Goal: Task Accomplishment & Management: Use online tool/utility

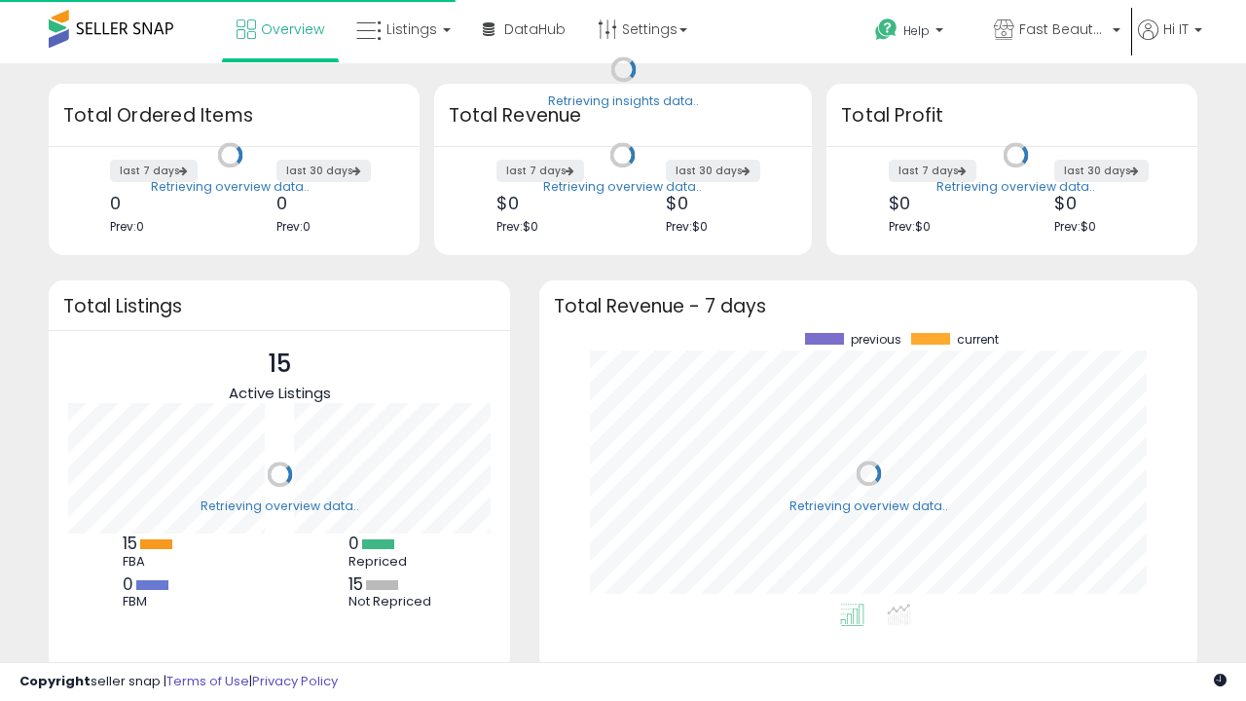
scroll to position [271, 619]
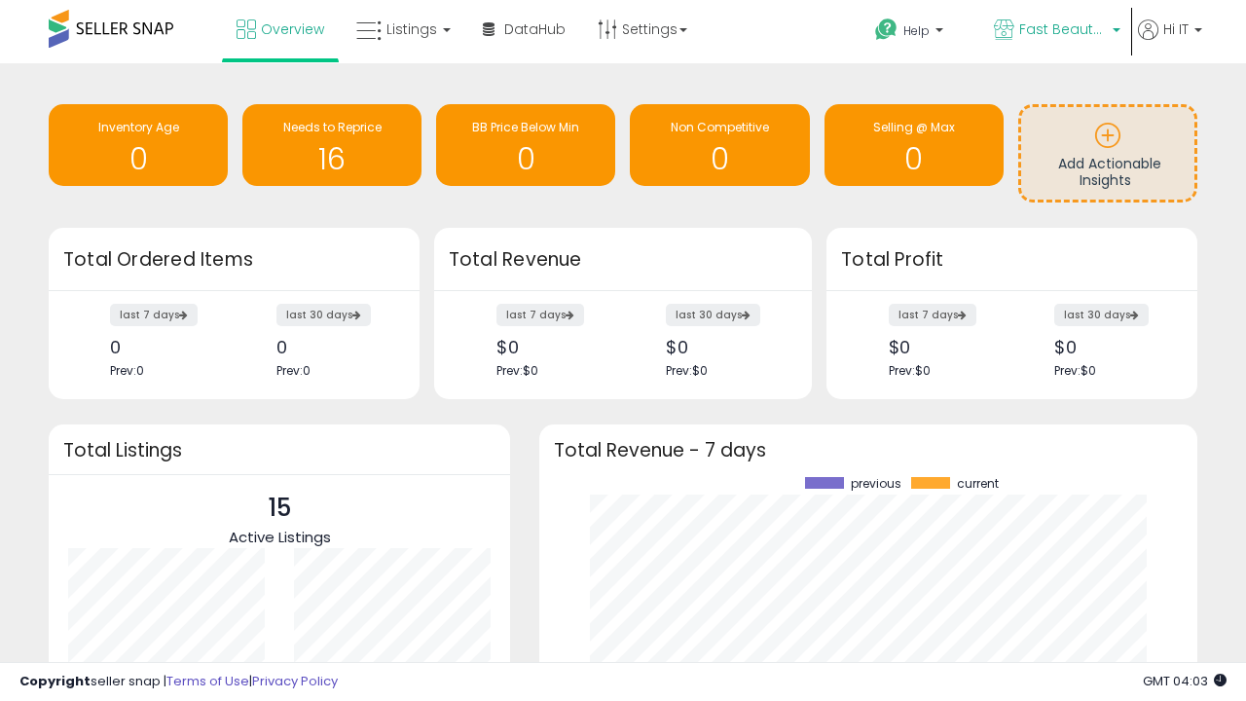
click at [1055, 31] on span "Fast Beauty ([GEOGRAPHIC_DATA])" at bounding box center [1063, 28] width 88 height 19
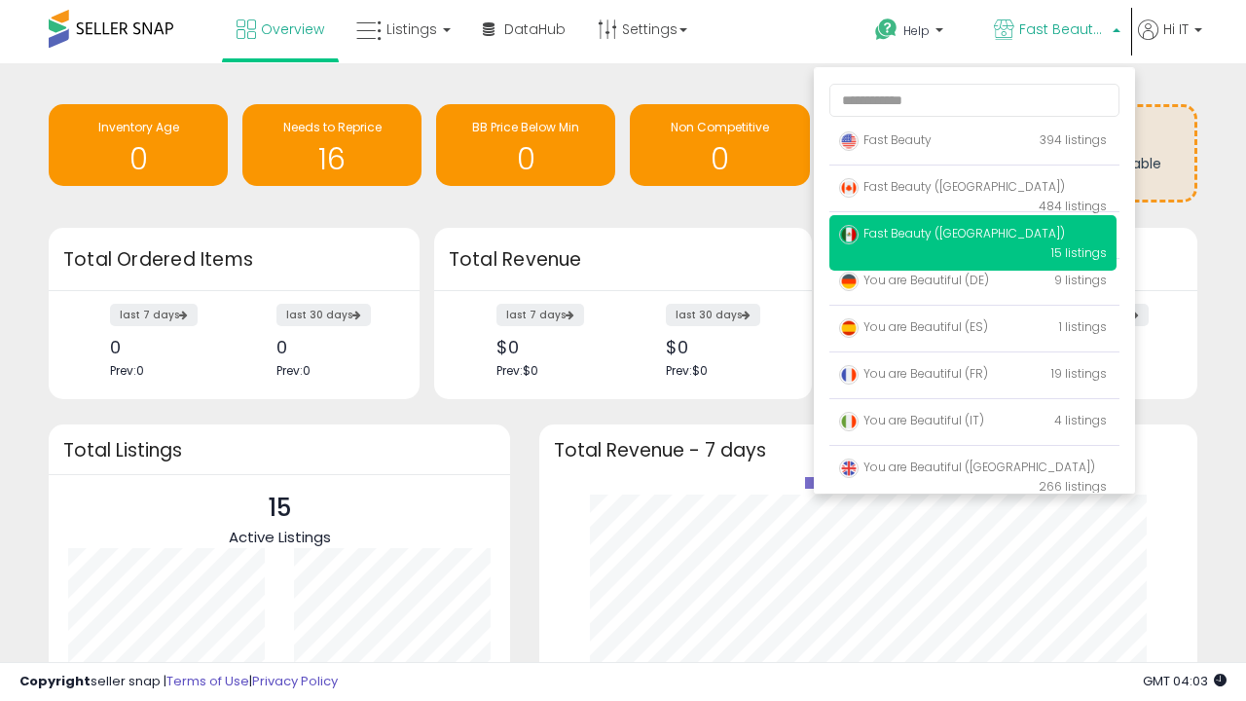
click at [972, 190] on span "Fast Beauty ([GEOGRAPHIC_DATA])" at bounding box center [952, 186] width 226 height 17
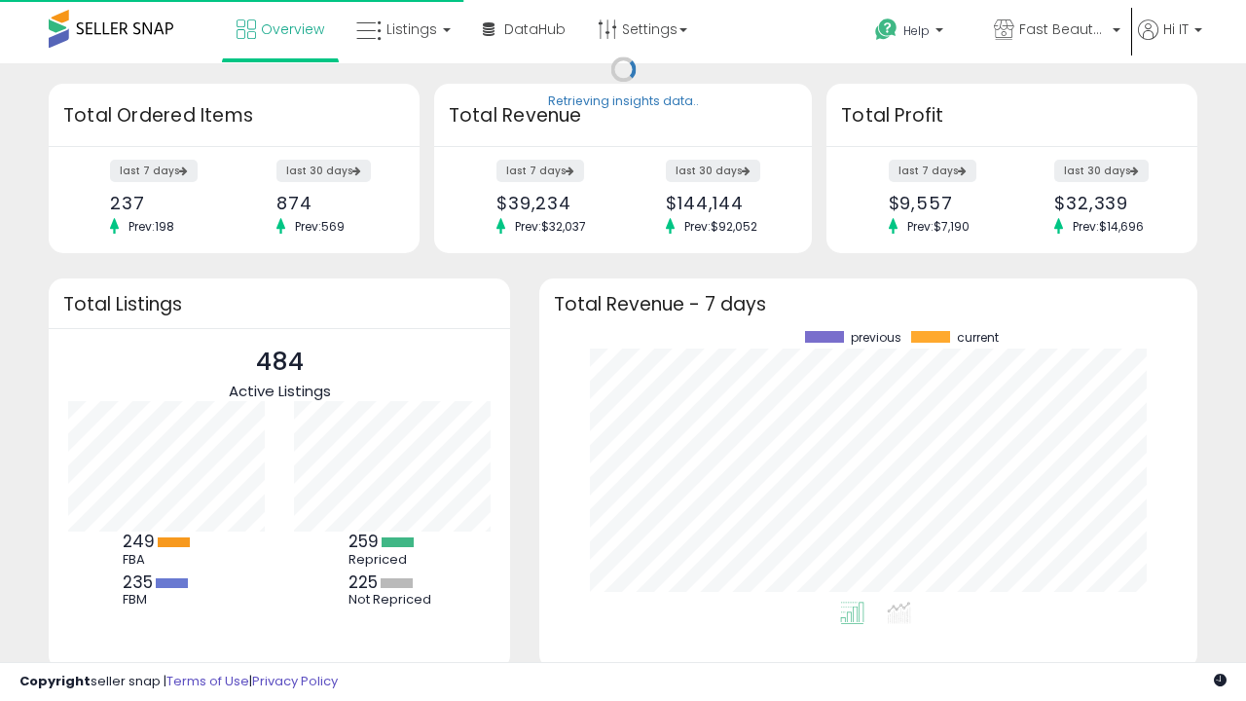
scroll to position [271, 619]
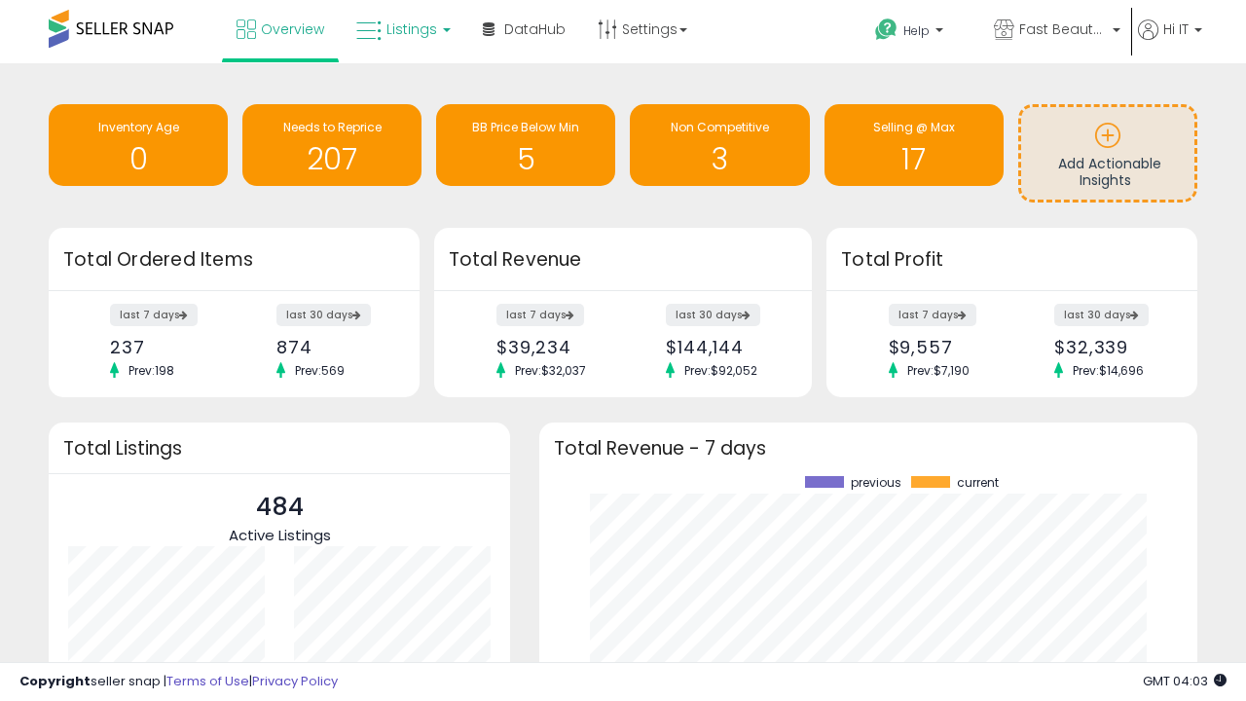
click at [401, 29] on span "Listings" at bounding box center [411, 28] width 51 height 19
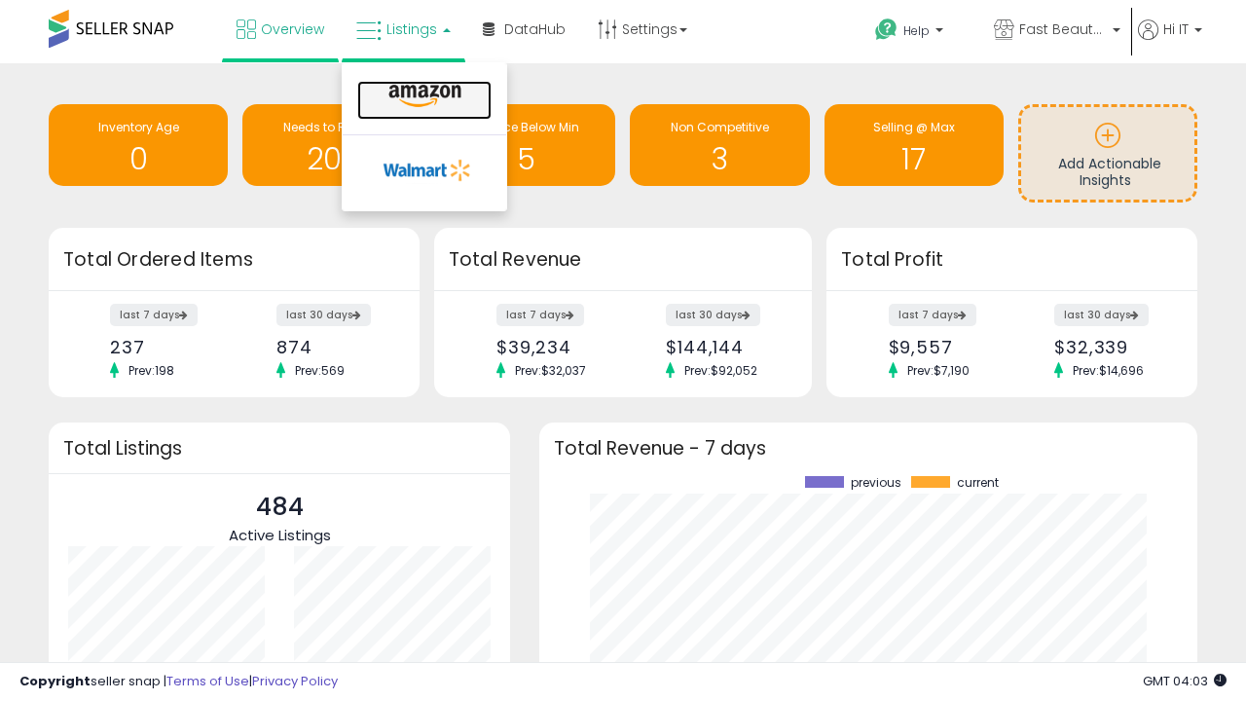
click at [422, 96] on icon at bounding box center [424, 96] width 85 height 25
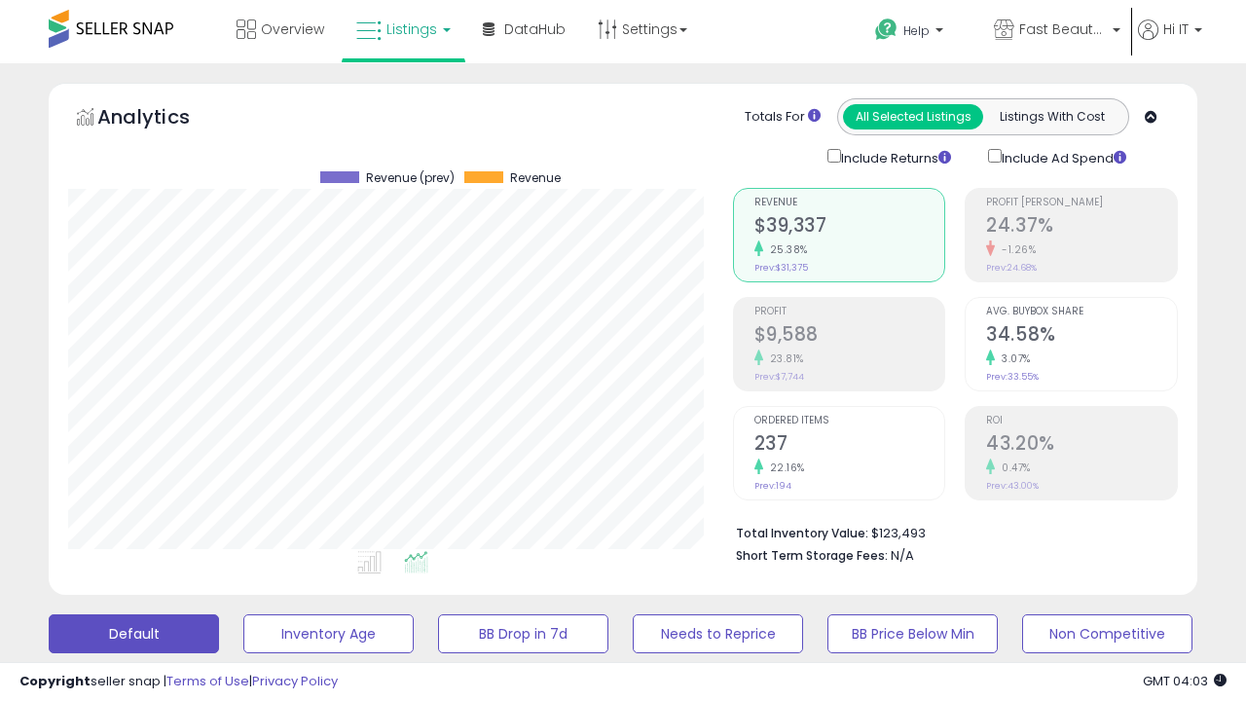
scroll to position [529, 0]
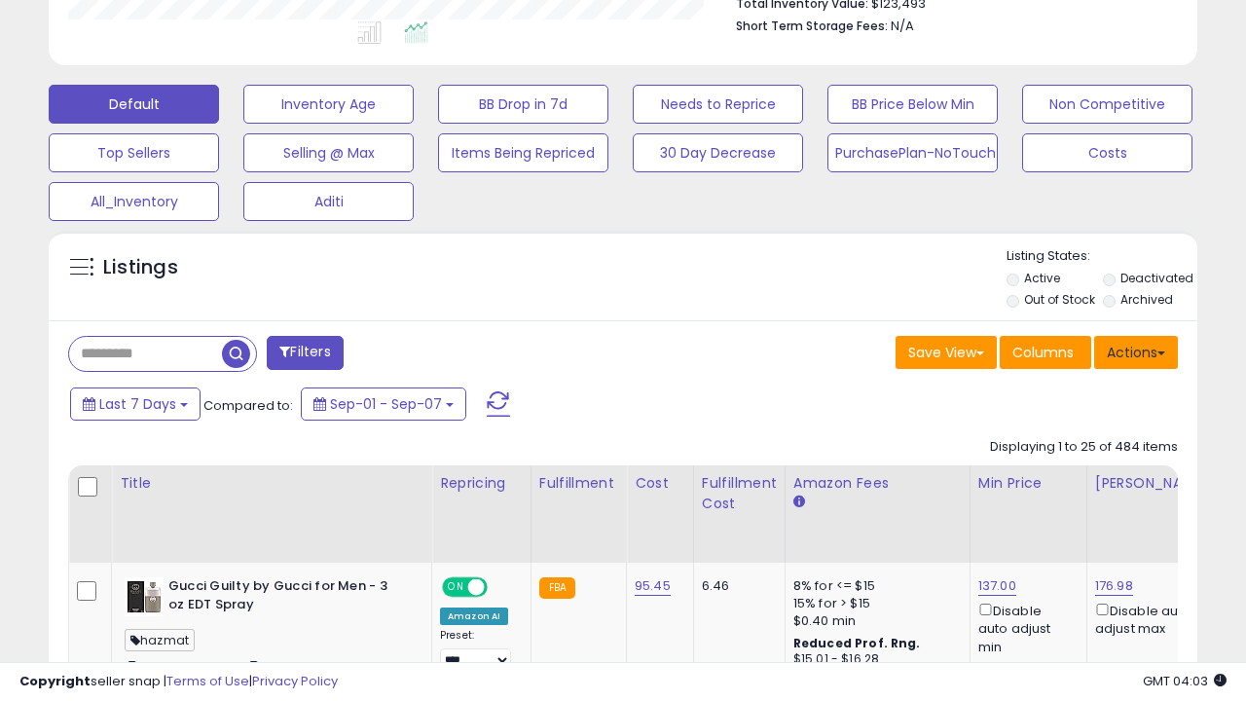
click at [1136, 350] on button "Actions" at bounding box center [1136, 352] width 84 height 33
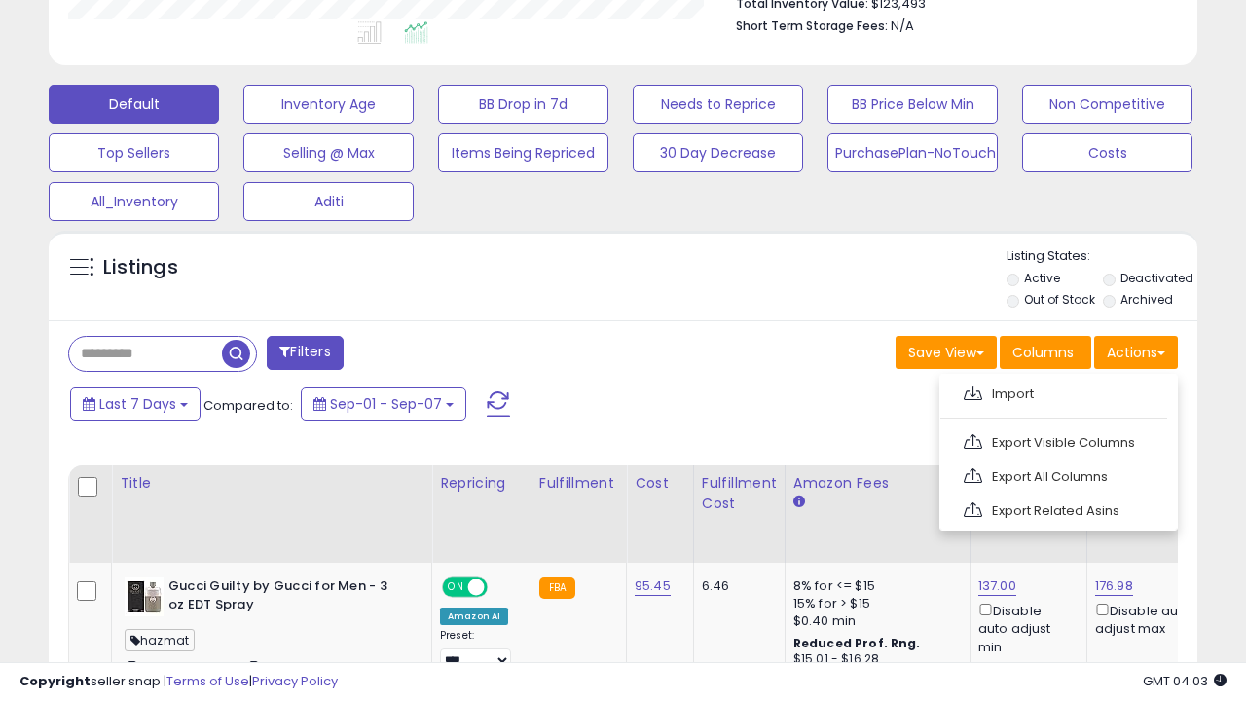
click at [972, 390] on span at bounding box center [972, 392] width 18 height 15
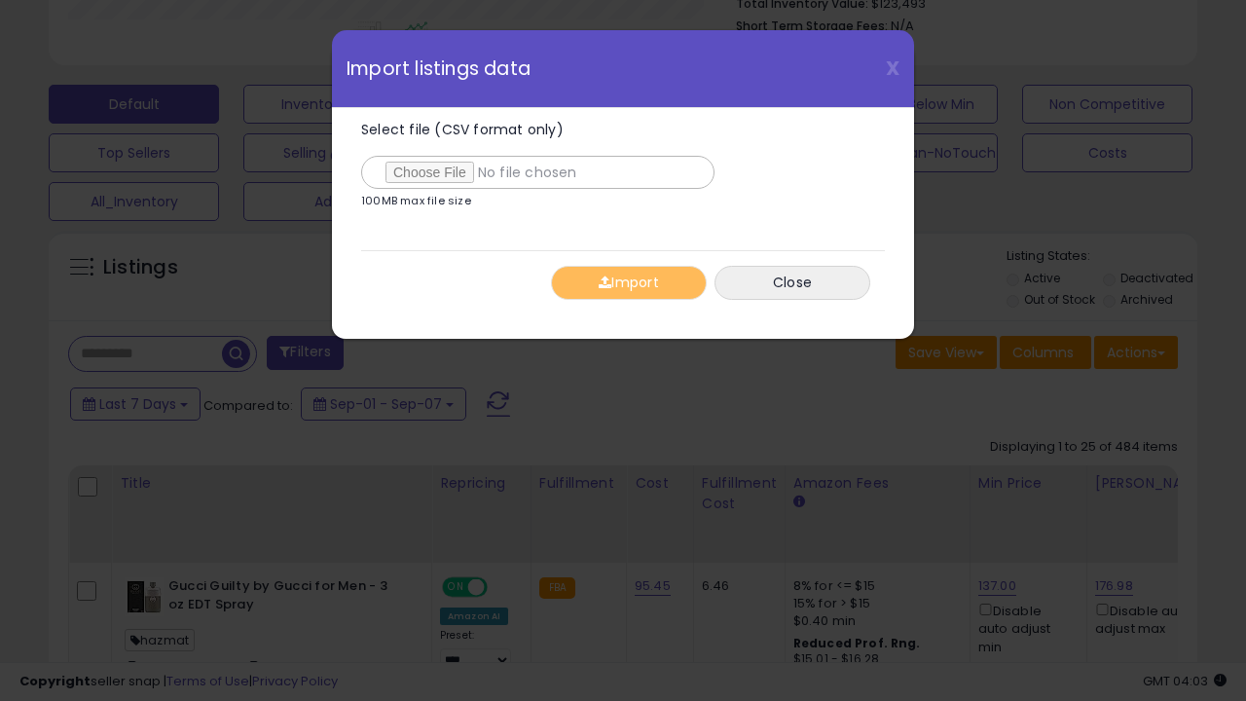
type input "**********"
click at [628, 282] on button "Import" at bounding box center [629, 283] width 156 height 34
